Goal: Task Accomplishment & Management: Manage account settings

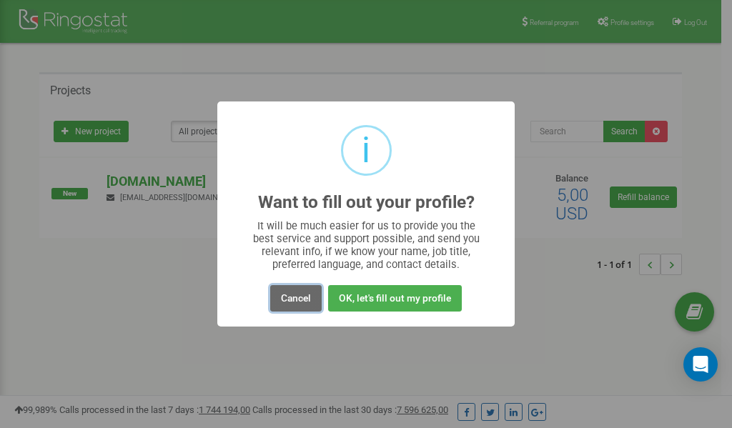
click at [300, 301] on button "Cancel" at bounding box center [295, 298] width 51 height 26
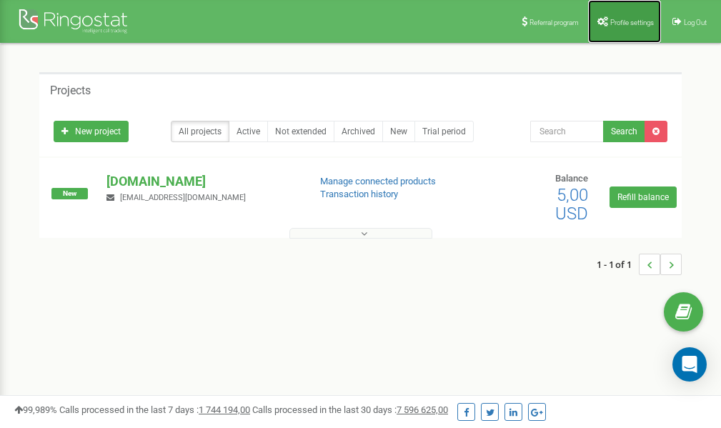
click at [626, 24] on span "Profile settings" at bounding box center [632, 23] width 44 height 8
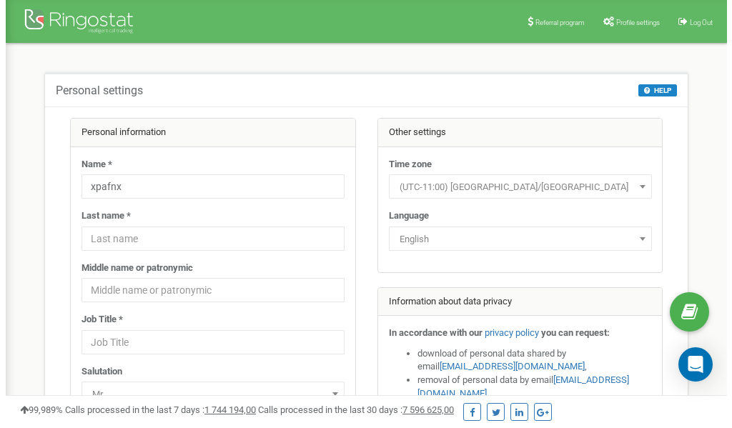
scroll to position [71, 0]
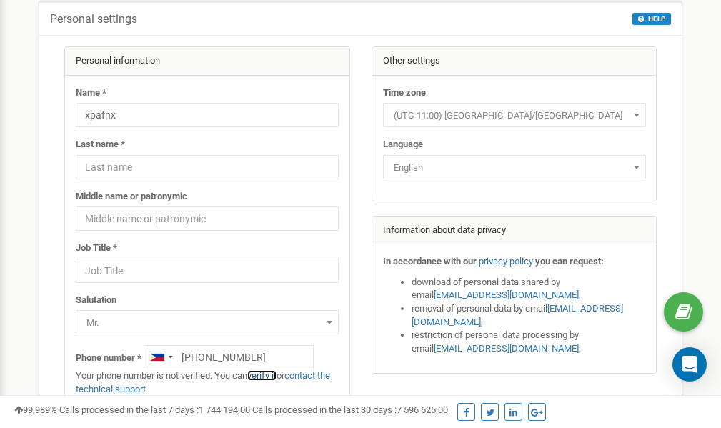
click at [270, 375] on link "verify it" at bounding box center [261, 375] width 29 height 11
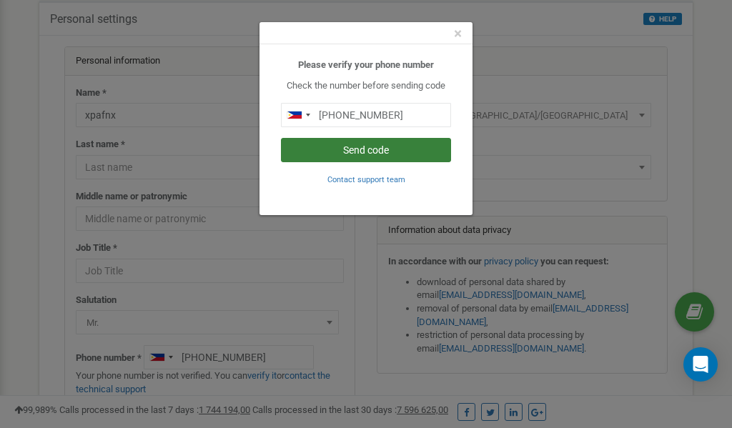
click at [390, 149] on button "Send code" at bounding box center [366, 150] width 170 height 24
